Goal: Task Accomplishment & Management: Manage account settings

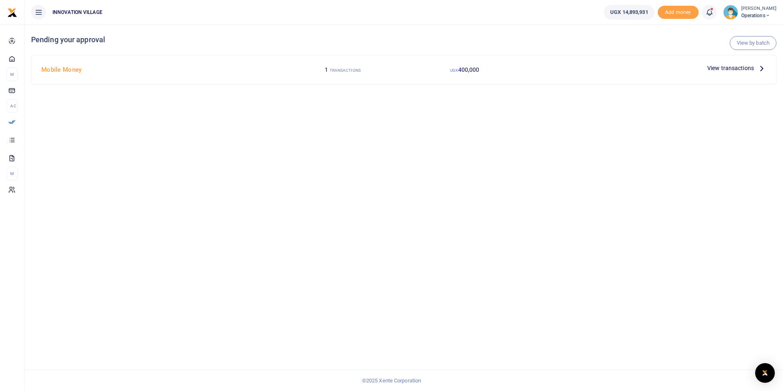
click at [729, 68] on span "View transactions" at bounding box center [730, 67] width 47 height 9
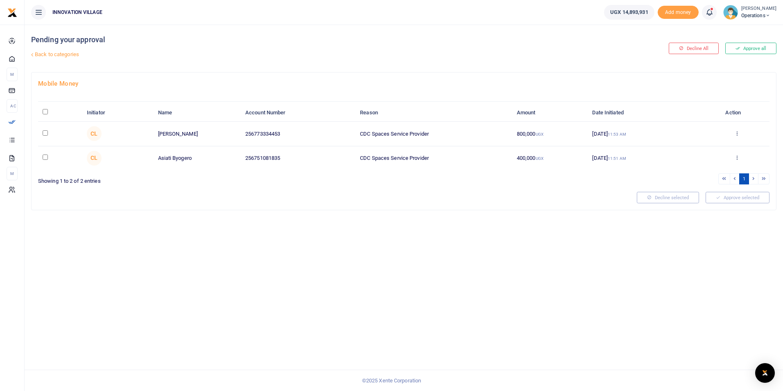
click at [45, 158] on input "checkbox" at bounding box center [45, 156] width 5 height 5
checkbox input "true"
click at [727, 197] on button "Approve selected (1)" at bounding box center [735, 197] width 70 height 11
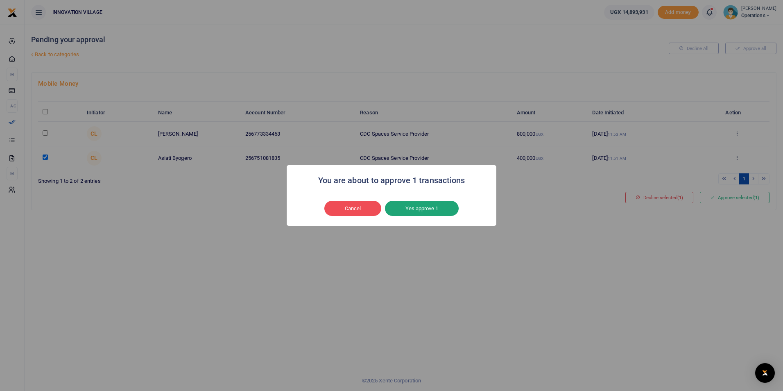
click at [429, 209] on button "Yes approve 1" at bounding box center [422, 209] width 74 height 16
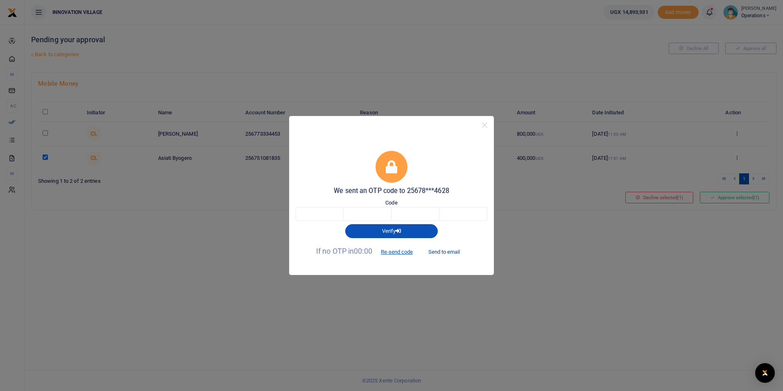
click at [444, 251] on button "Send to email" at bounding box center [443, 251] width 45 height 14
click at [316, 213] on input "text" at bounding box center [320, 214] width 48 height 14
type input "4"
type input "9"
type input "2"
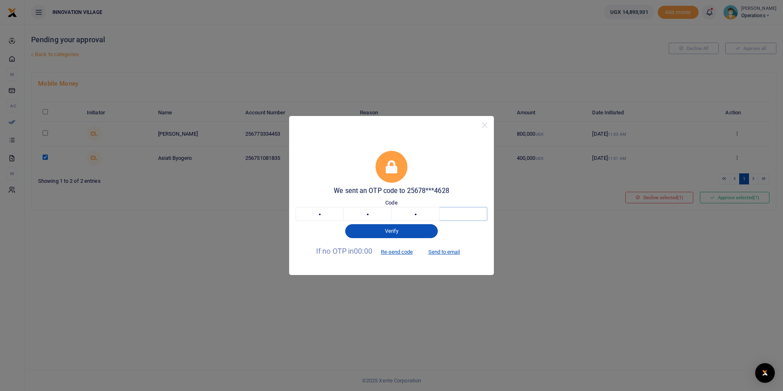
type input "7"
